Goal: Task Accomplishment & Management: Use online tool/utility

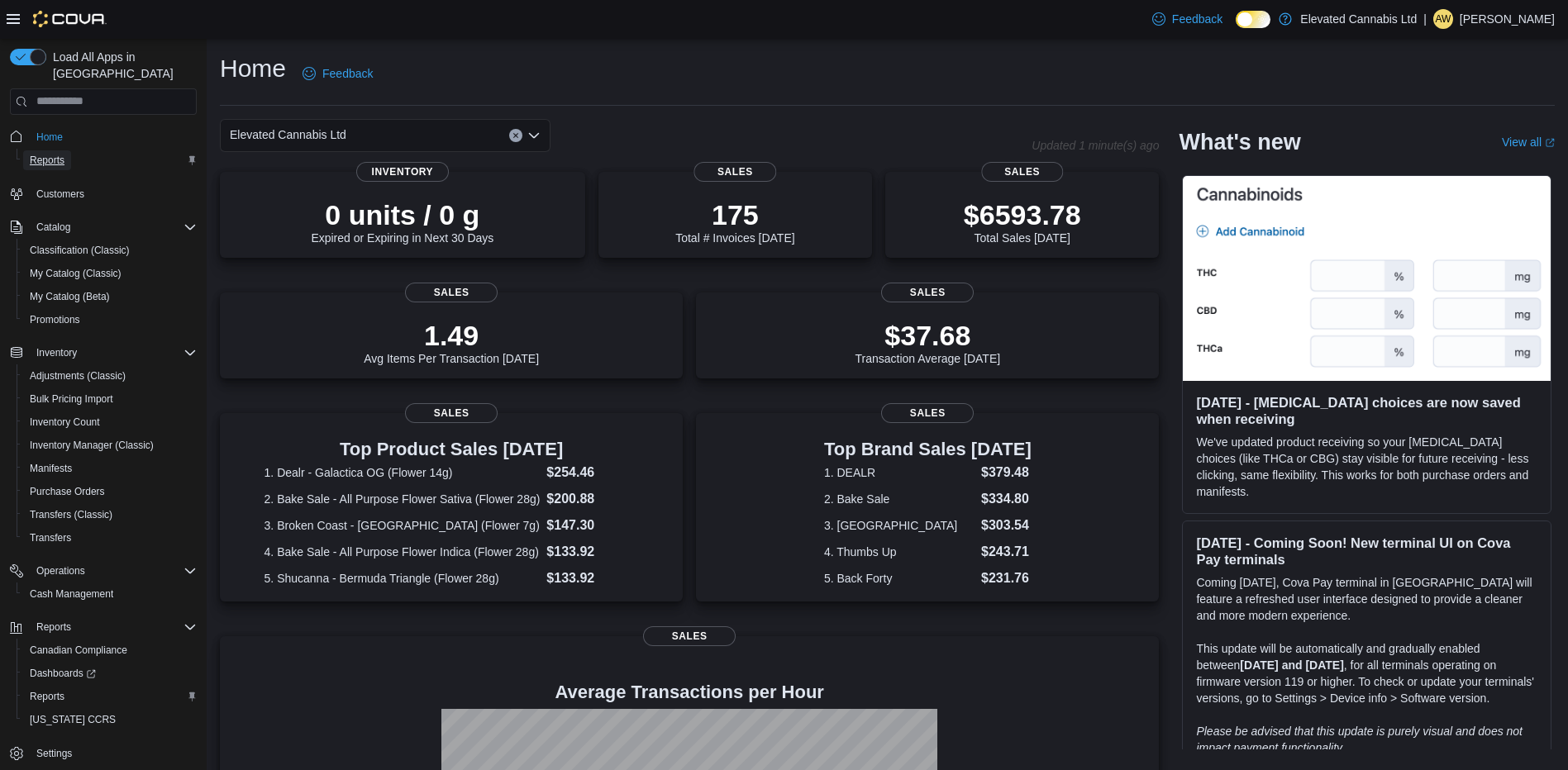
click at [55, 154] on span "Reports" at bounding box center [47, 161] width 35 height 14
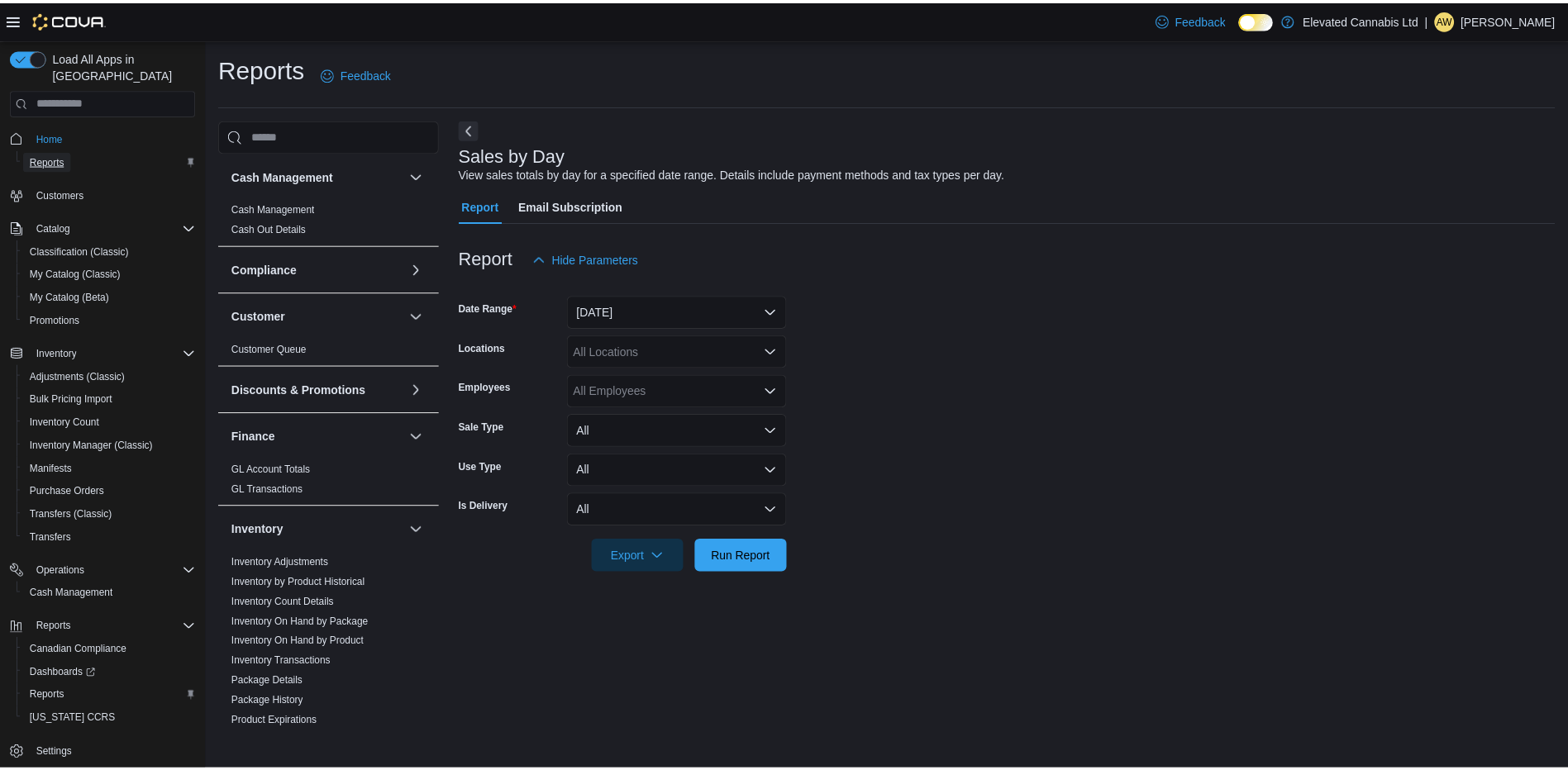
scroll to position [496, 0]
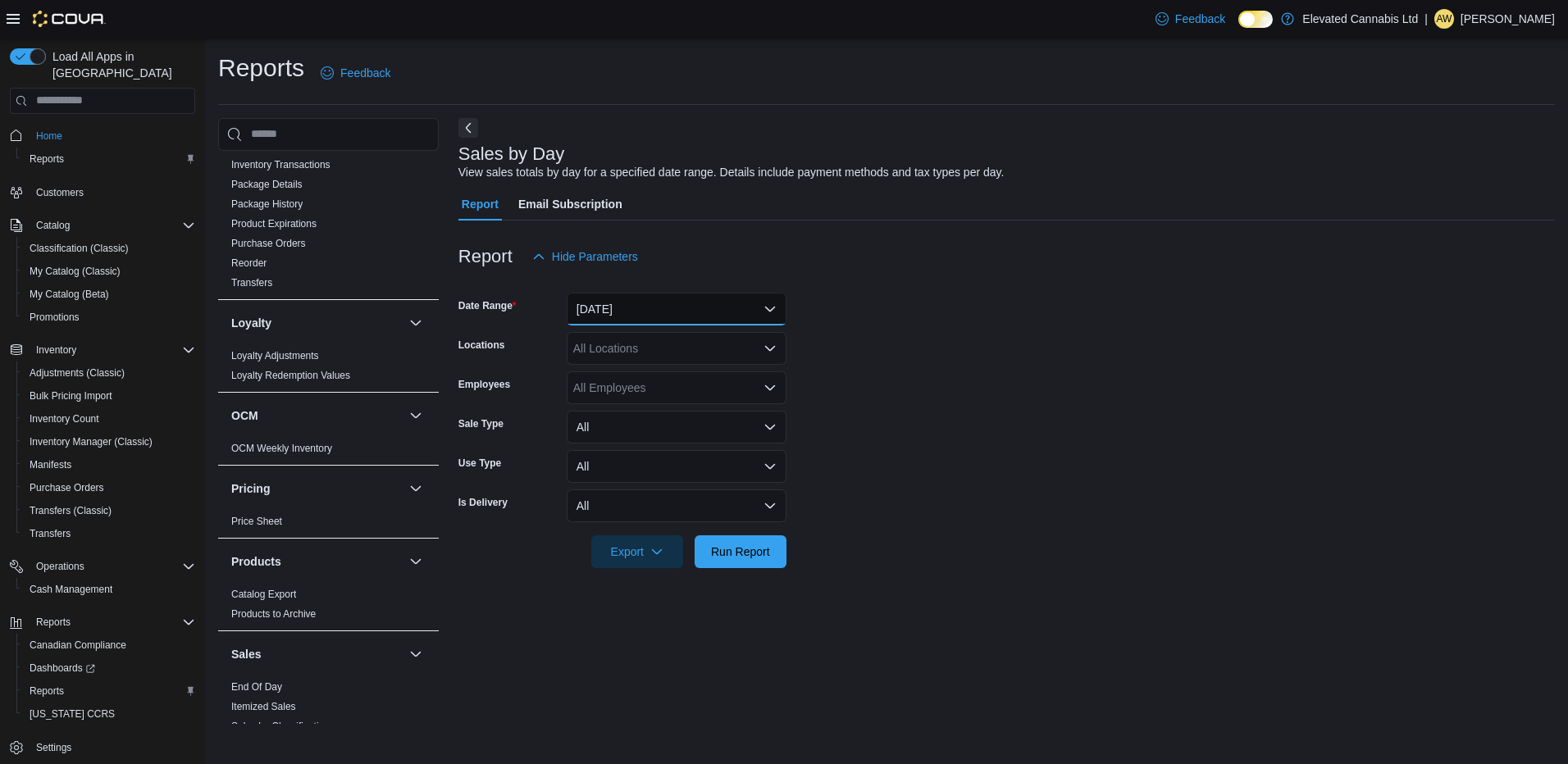
click at [652, 307] on button "[DATE]" at bounding box center [676, 309] width 220 height 33
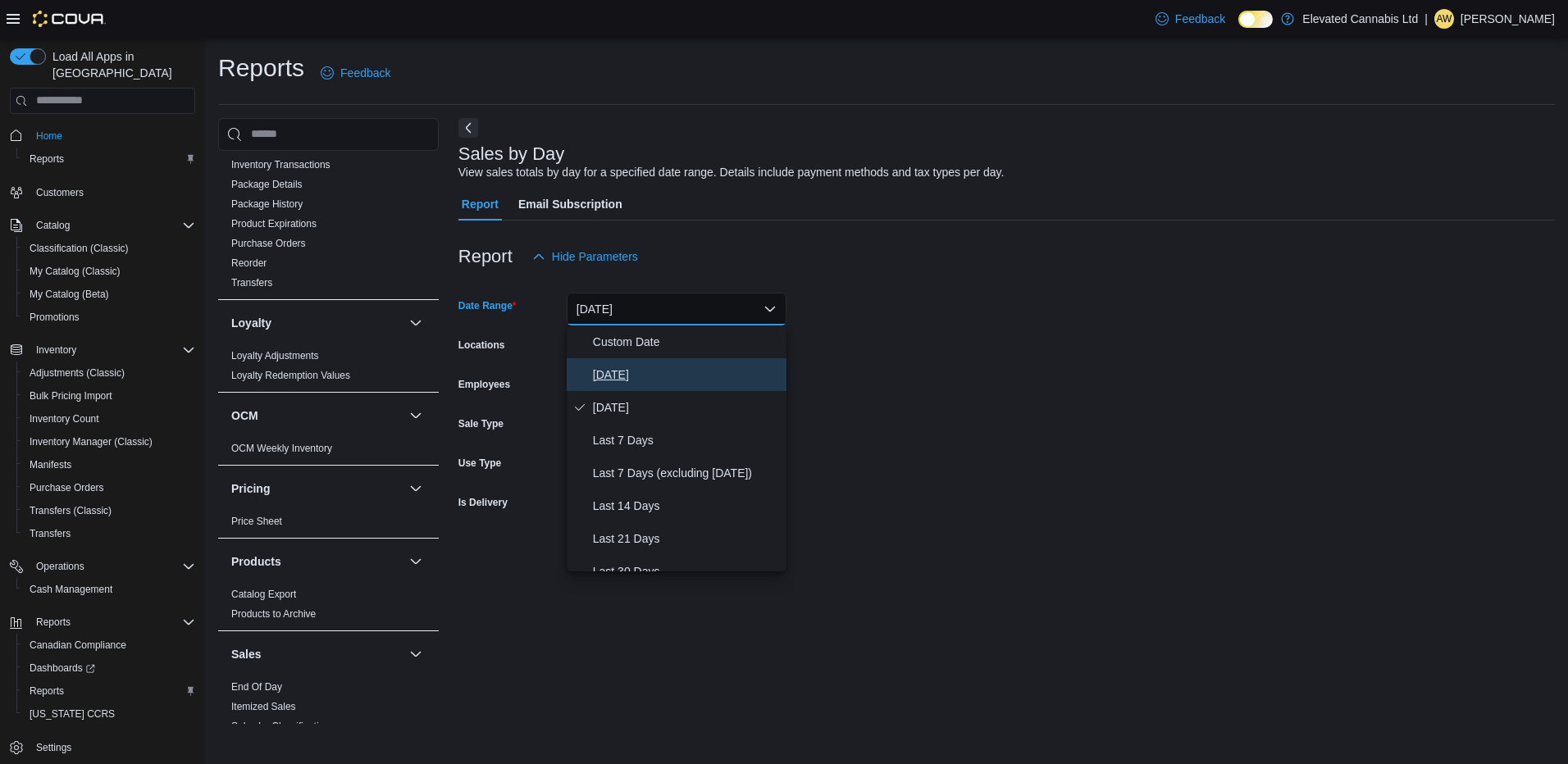
click at [637, 375] on span "[DATE]" at bounding box center [686, 374] width 187 height 19
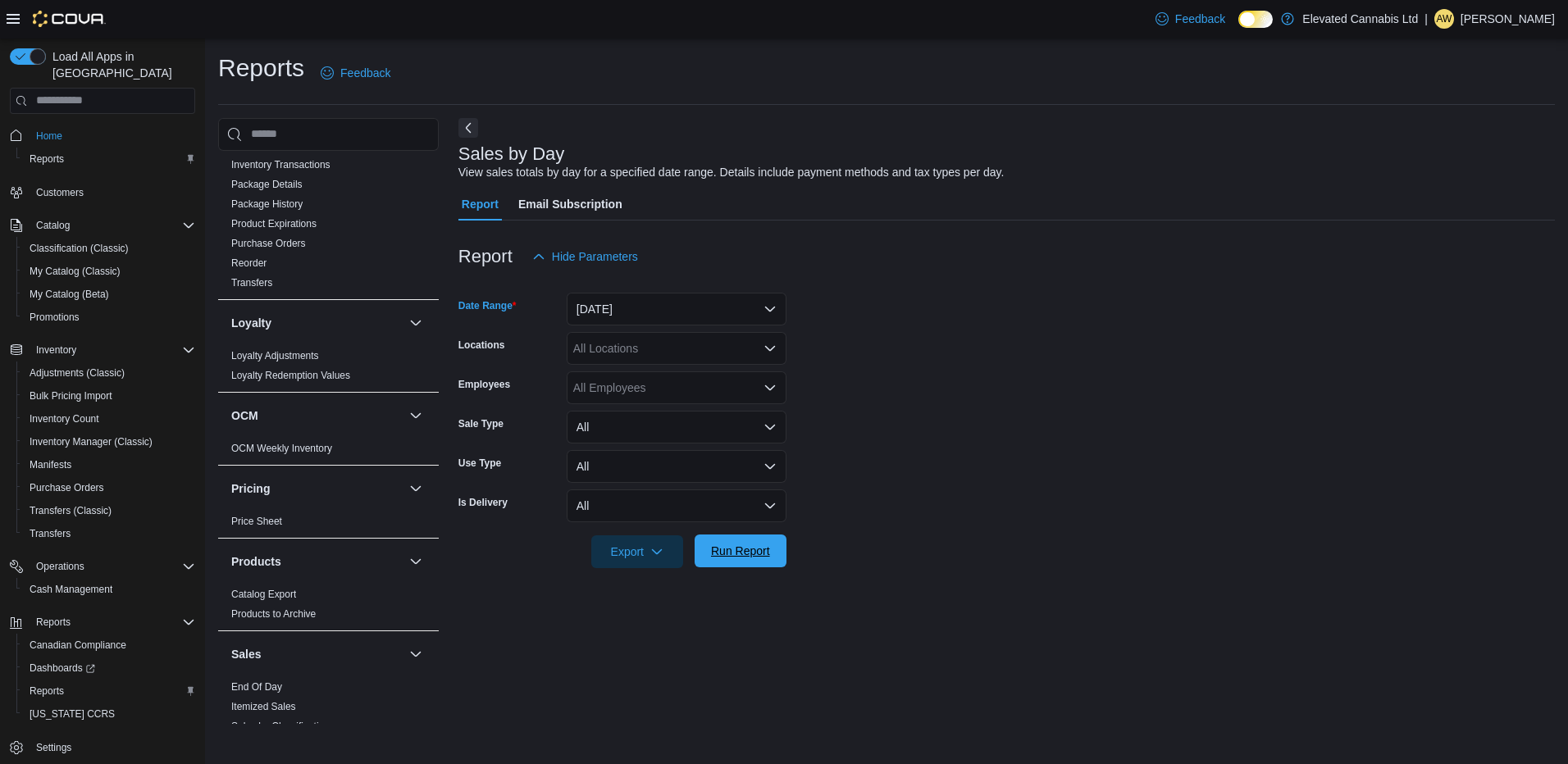
click at [741, 560] on span "Run Report" at bounding box center [740, 550] width 72 height 33
